Goal: Task Accomplishment & Management: Contribute content

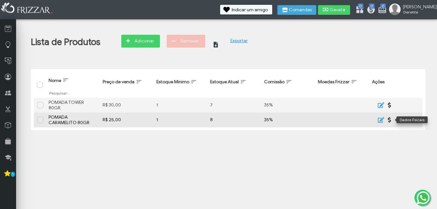
click at [391, 120] on button "ui-button" at bounding box center [390, 120] width 10 height 10
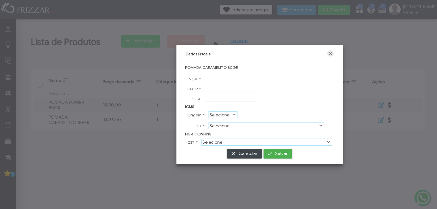
click at [329, 54] on span "Fechar" at bounding box center [330, 53] width 6 height 6
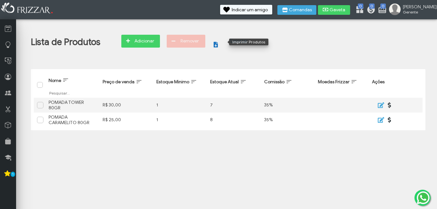
click at [217, 43] on icon "button" at bounding box center [216, 45] width 5 height 6
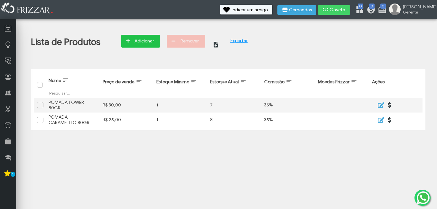
click at [142, 43] on span "Adicionar" at bounding box center [144, 41] width 23 height 10
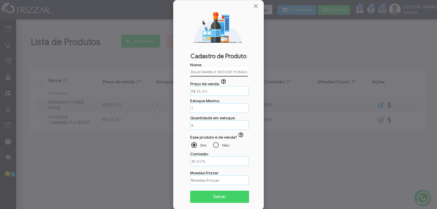
type input "BALM BARBA E BIGODE POMADA CARAMELITO 80GR"
drag, startPoint x: 215, startPoint y: 91, endPoint x: 156, endPoint y: 91, distance: 59.2
click at [156, 91] on body "ui-button [PERSON_NAME] Minha Conta Home Treinamento Sair" at bounding box center [218, 104] width 437 height 209
type input "R$ 33,90"
click at [224, 80] on icon "button" at bounding box center [223, 81] width 5 height 5
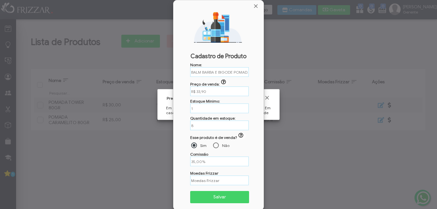
click at [246, 81] on div "Preço de venda: ui-button R$ 33,90" at bounding box center [218, 87] width 57 height 17
drag, startPoint x: 203, startPoint y: 126, endPoint x: 186, endPoint y: 125, distance: 17.4
click at [186, 125] on div "Nome: BALM BARBA E BIGODE POMADA CARAMELITO 80GR Preço de venda: ui-button R$ 3…" at bounding box center [218, 135] width 82 height 146
type input "5"
click at [209, 194] on span "Salvar" at bounding box center [220, 197] width 50 height 10
